Goal: Task Accomplishment & Management: Use online tool/utility

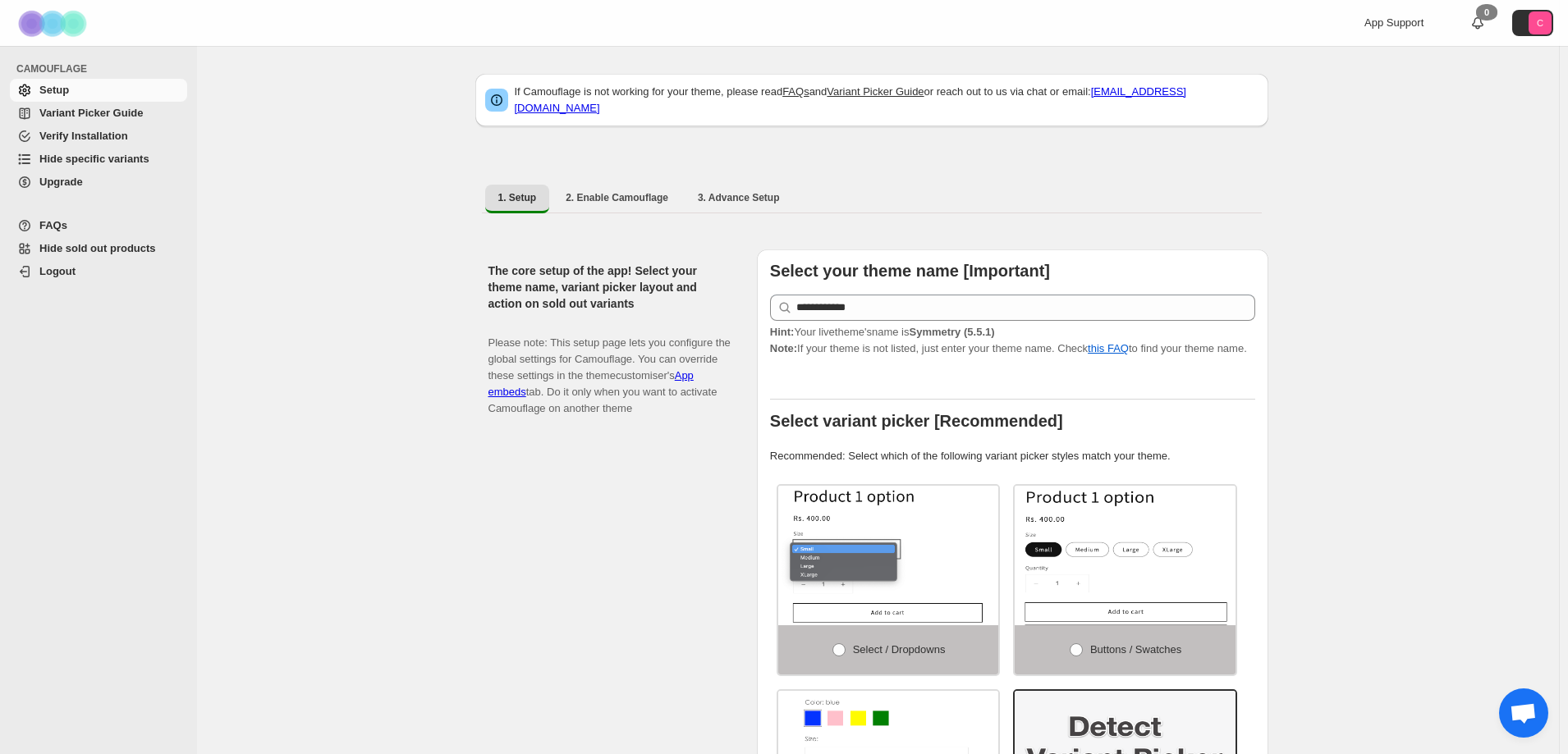
click at [101, 159] on span "Hide specific variants" at bounding box center [94, 159] width 110 height 13
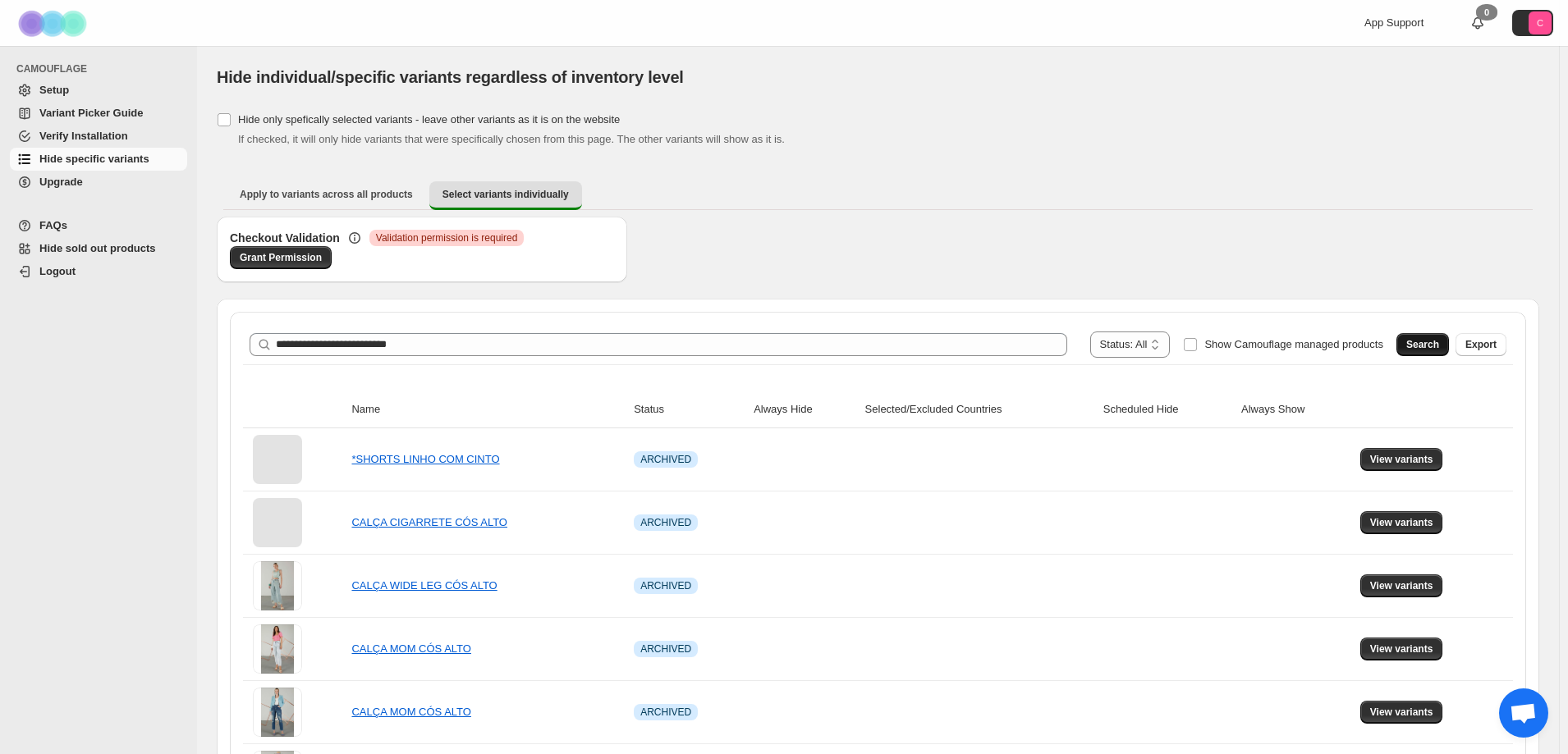
type input "**********"
click at [1438, 342] on span "Search" at bounding box center [1422, 345] width 32 height 13
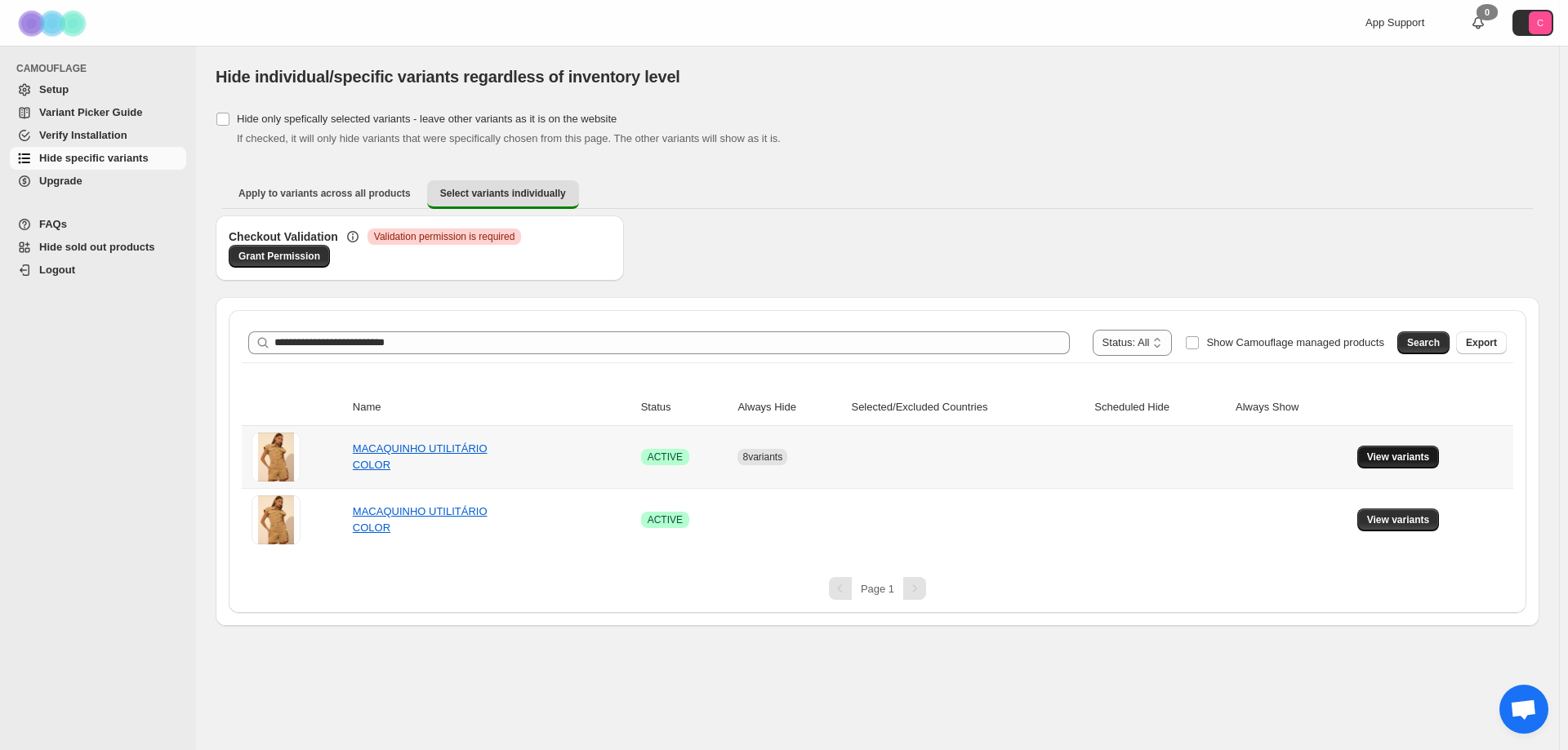
click at [1411, 463] on span "View variants" at bounding box center [1398, 457] width 63 height 13
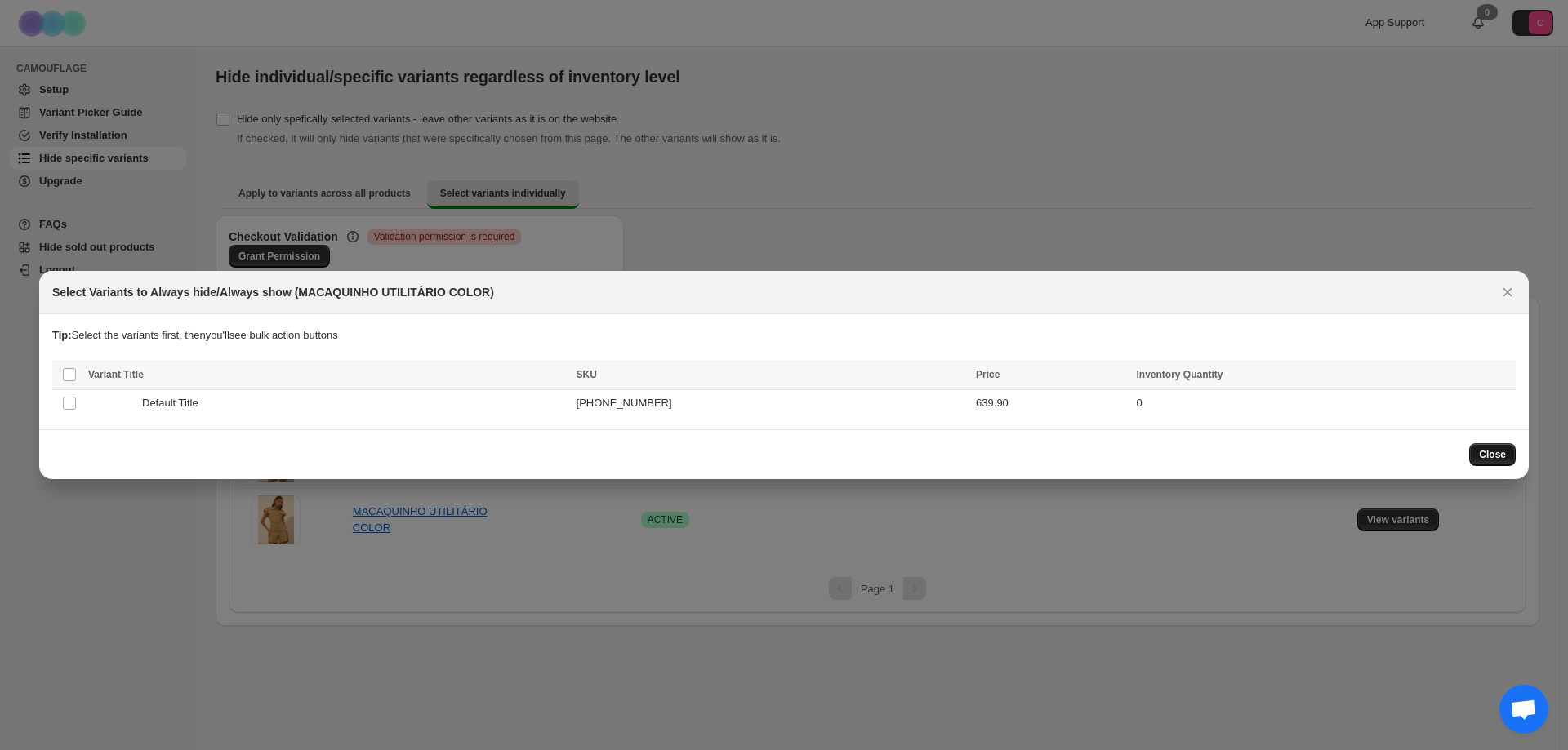
click at [1506, 453] on button "Close" at bounding box center [1492, 455] width 47 height 23
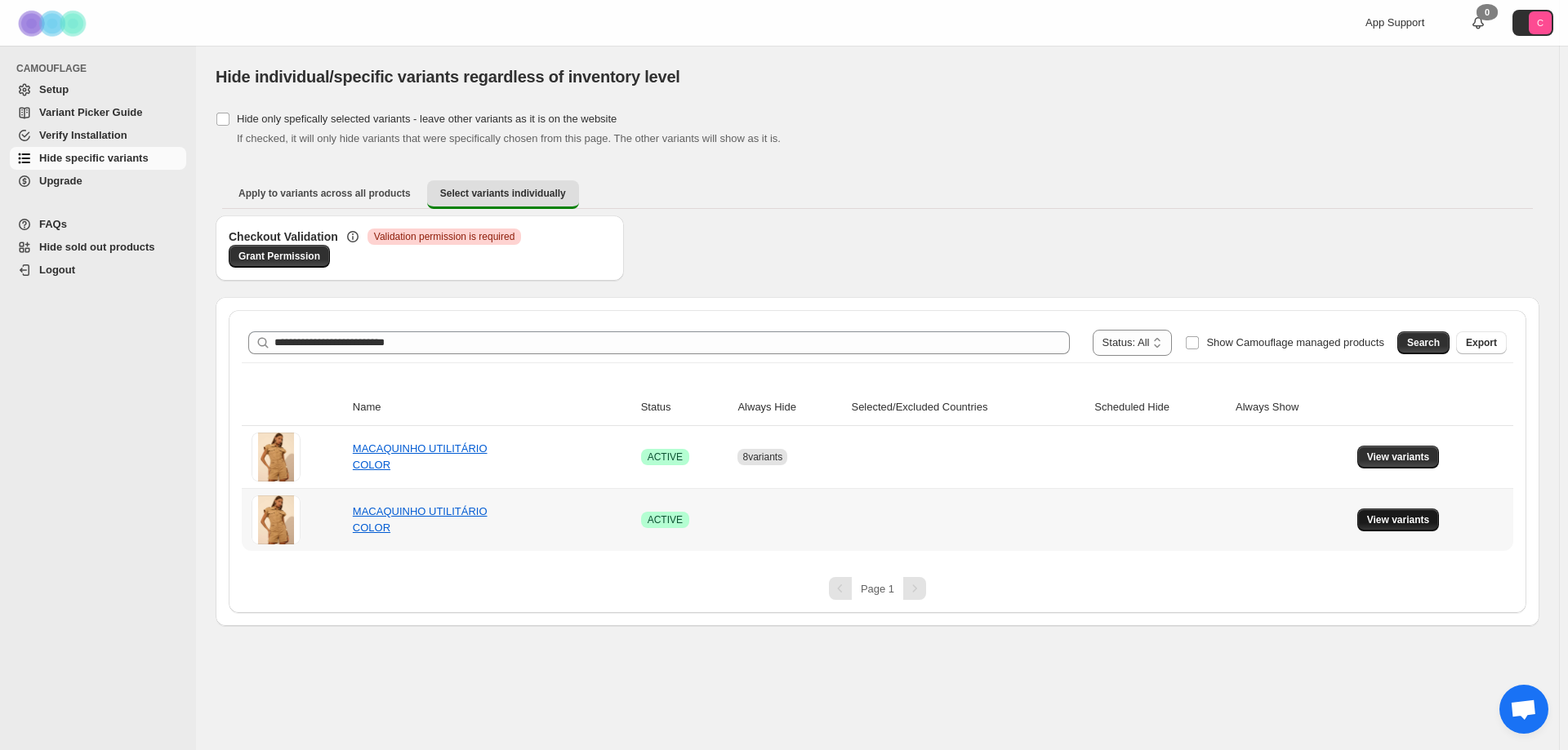
click at [1389, 523] on span "View variants" at bounding box center [1398, 520] width 63 height 13
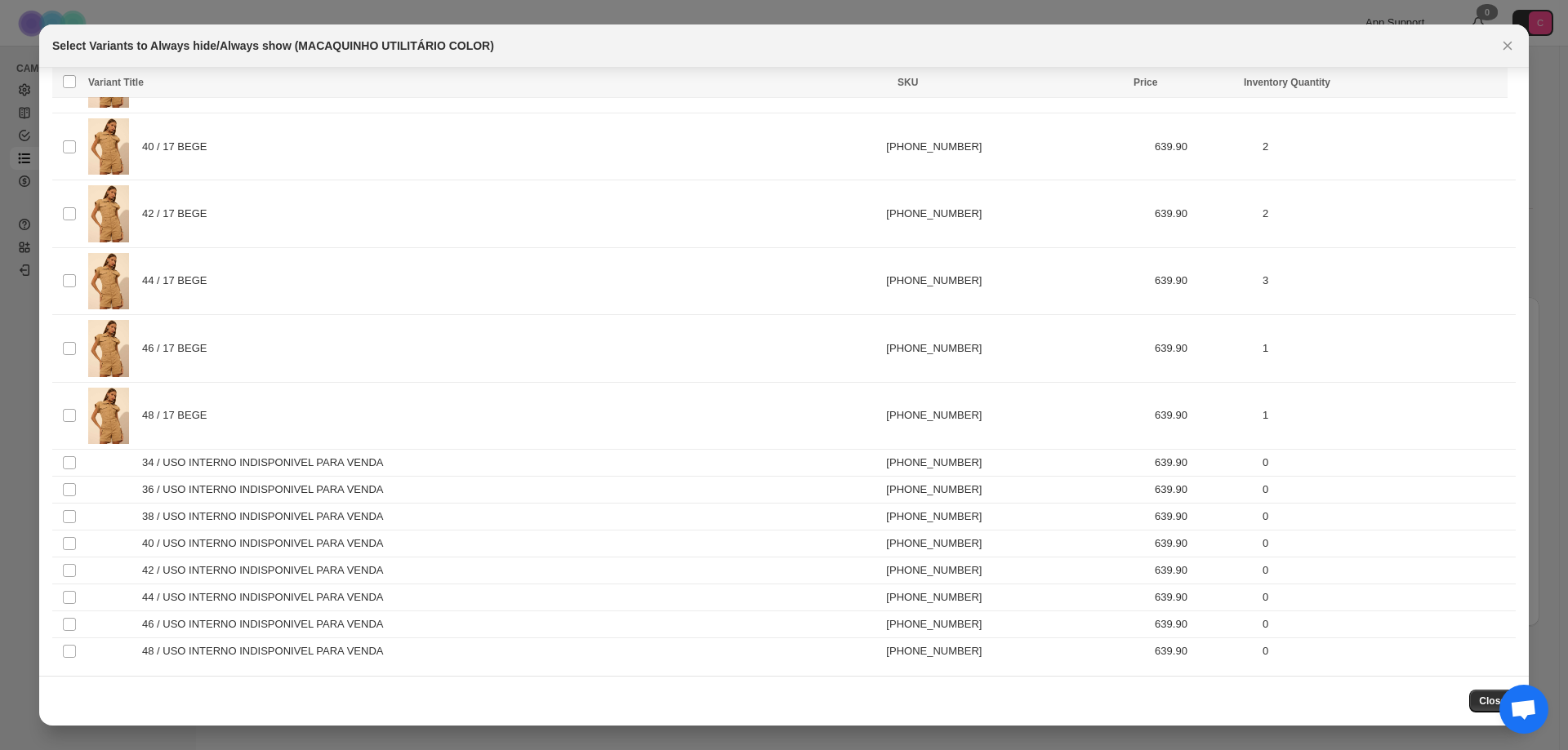
scroll to position [2065, 0]
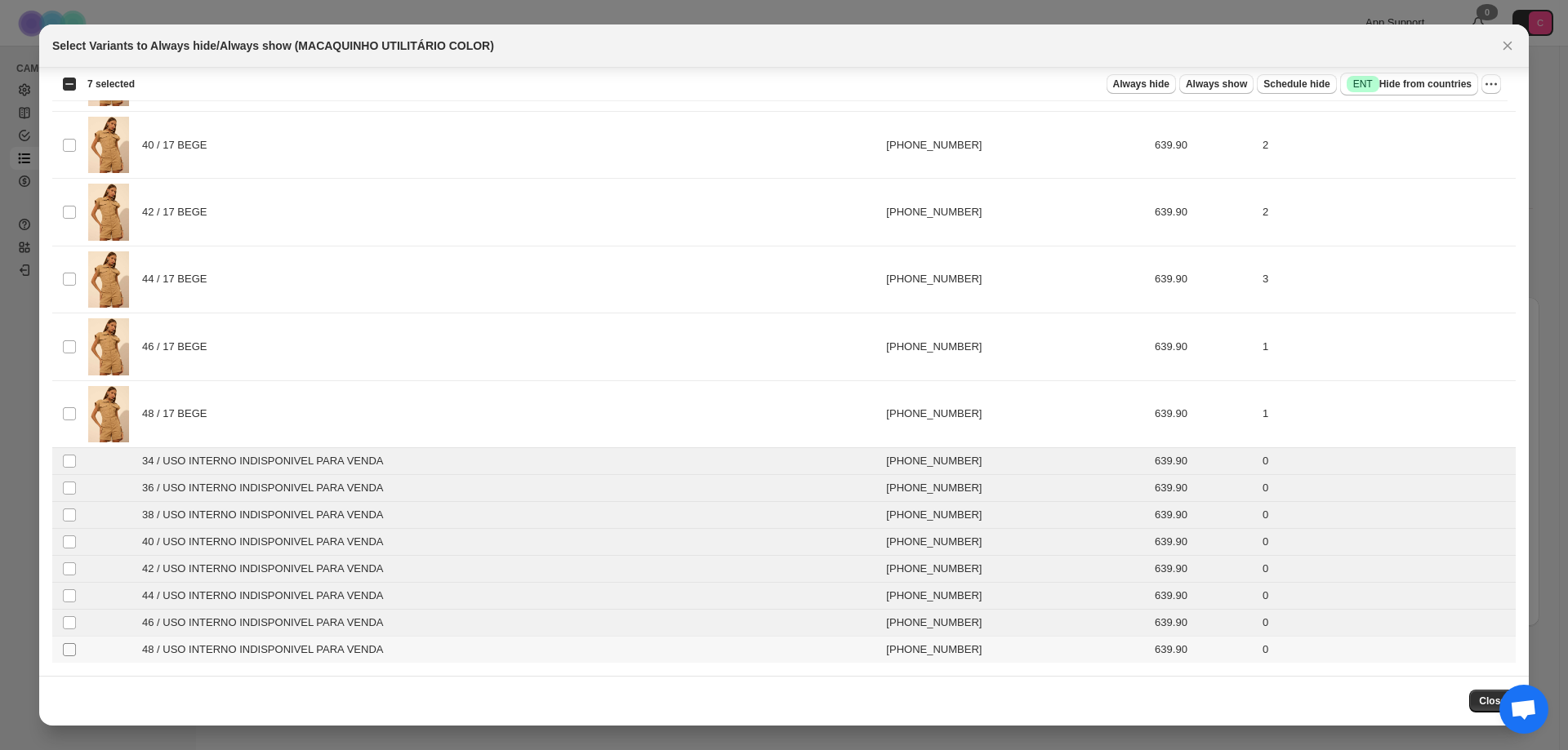
click at [70, 657] on span ":ri:" at bounding box center [69, 650] width 14 height 14
click at [1161, 79] on span "Always hide" at bounding box center [1141, 84] width 56 height 13
